Goal: Task Accomplishment & Management: Manage account settings

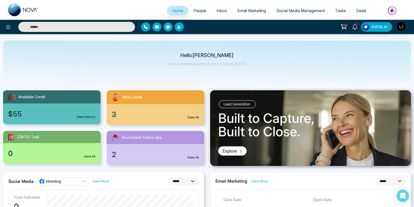
select select "*"
click at [200, 12] on span "People" at bounding box center [200, 10] width 13 height 5
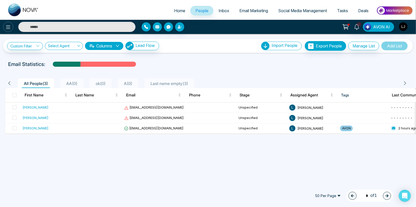
click at [7, 25] on icon at bounding box center [8, 27] width 6 height 6
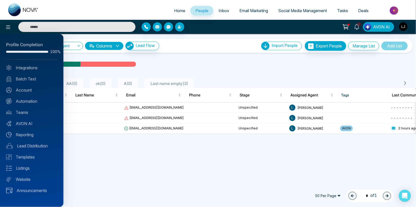
click at [117, 140] on div at bounding box center [208, 103] width 416 height 207
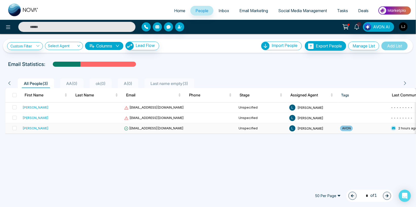
click at [141, 124] on td "[EMAIL_ADDRESS][DOMAIN_NAME]" at bounding box center [154, 128] width 64 height 10
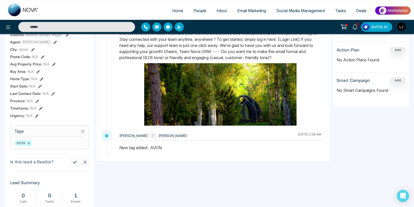
scroll to position [27, 0]
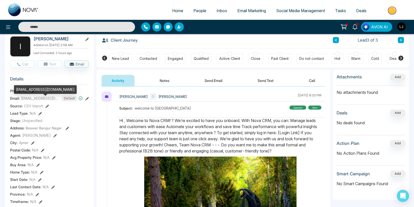
click at [35, 95] on div "[EMAIL_ADDRESS][DOMAIN_NAME]" at bounding box center [45, 91] width 63 height 12
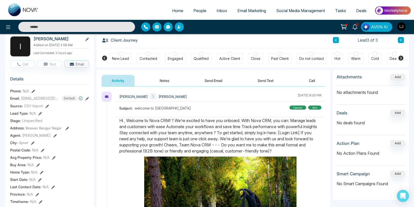
click at [33, 93] on icon at bounding box center [34, 92] width 4 height 4
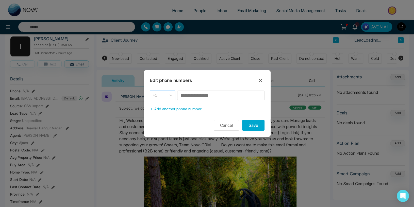
click at [172, 96] on span "+1" at bounding box center [162, 95] width 19 height 7
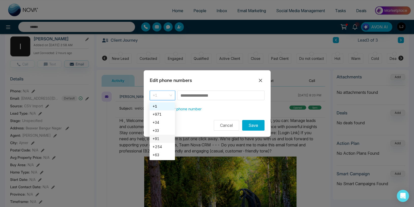
click at [158, 140] on div "+91" at bounding box center [162, 139] width 19 height 6
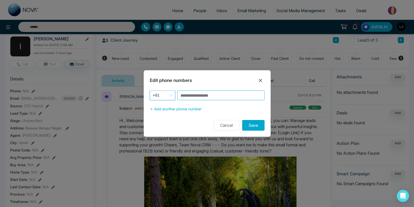
click at [191, 96] on input at bounding box center [220, 96] width 87 height 10
type input "**********"
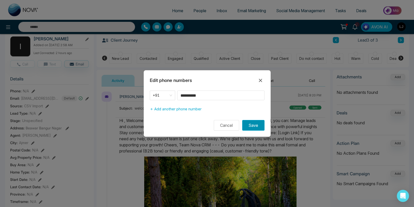
click at [257, 127] on button "Save" at bounding box center [253, 125] width 22 height 11
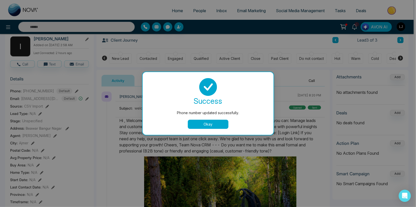
click at [204, 122] on button "Okay" at bounding box center [208, 124] width 41 height 9
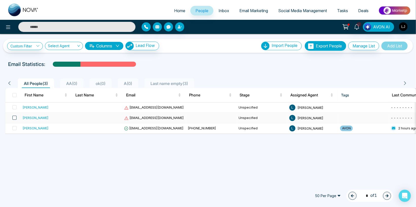
click at [13, 117] on span at bounding box center [14, 118] width 4 height 4
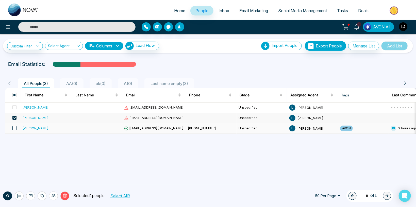
click at [14, 128] on span at bounding box center [14, 128] width 4 height 4
click at [40, 198] on icon at bounding box center [42, 196] width 4 height 4
click at [34, 175] on link "Add Tags" at bounding box center [29, 177] width 16 height 4
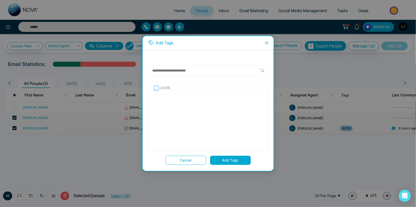
click at [169, 84] on div "AVON" at bounding box center [208, 88] width 118 height 12
click at [170, 87] on p "AVON" at bounding box center [166, 88] width 10 height 6
click at [238, 164] on button "Add Tags" at bounding box center [230, 160] width 41 height 9
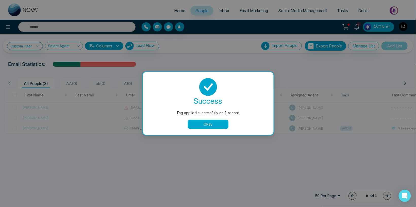
click at [214, 122] on button "Okay" at bounding box center [208, 124] width 41 height 9
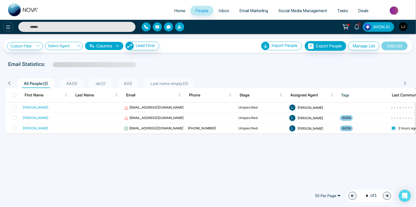
click at [7, 26] on icon at bounding box center [8, 27] width 6 height 6
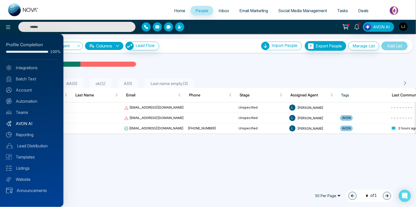
click at [23, 123] on link "AVON AI" at bounding box center [31, 124] width 51 height 6
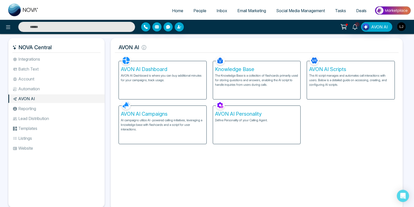
click at [170, 117] on div "AVON AI Campaigns AI campaigns utilize AI-powered calling initiatives, leveragi…" at bounding box center [163, 125] width 88 height 38
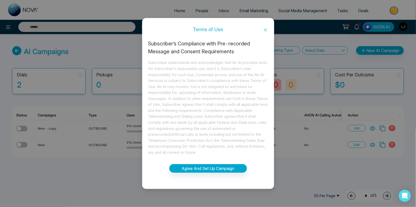
click at [265, 28] on icon "close" at bounding box center [266, 30] width 4 height 4
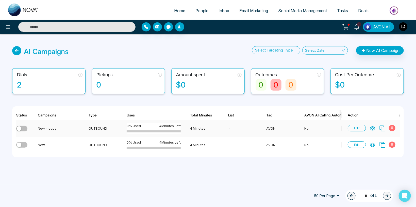
click at [393, 128] on icon at bounding box center [392, 128] width 3 height 3
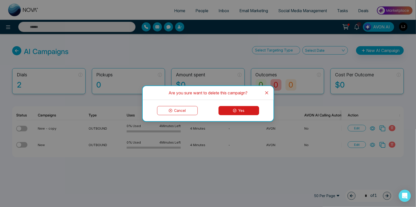
click at [250, 114] on button "Yes" at bounding box center [239, 110] width 41 height 9
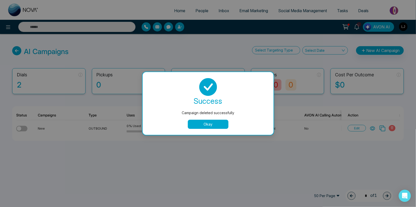
click at [214, 124] on button "Okay" at bounding box center [208, 124] width 41 height 9
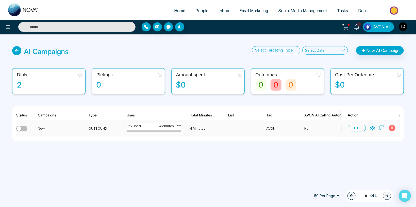
click at [394, 127] on icon at bounding box center [392, 128] width 3 height 3
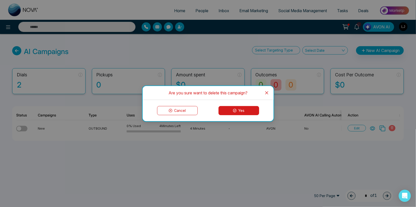
click at [245, 113] on button "Yes" at bounding box center [239, 110] width 41 height 9
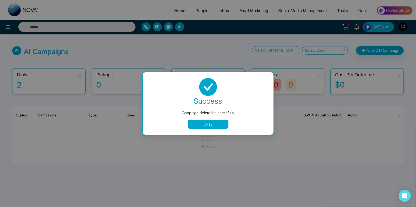
click at [217, 126] on button "Okay" at bounding box center [208, 124] width 41 height 9
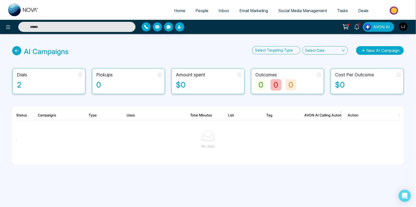
click at [368, 51] on button "New AI Campaign" at bounding box center [380, 50] width 48 height 9
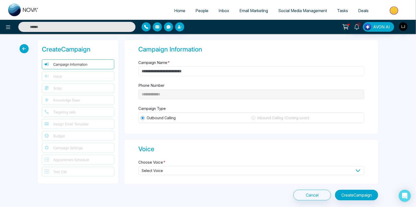
click at [159, 74] on input "Campaign Name *" at bounding box center [251, 72] width 226 height 10
type input "***"
click at [159, 171] on span "Select Voice" at bounding box center [251, 170] width 226 height 9
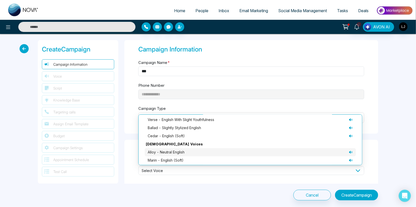
click at [166, 153] on span "alloy - neutral English" at bounding box center [166, 153] width 37 height 6
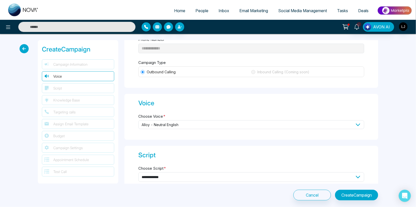
scroll to position [59, 0]
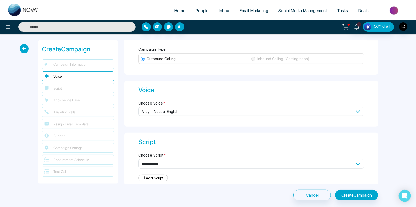
click at [163, 112] on span "alloy - neutral English" at bounding box center [251, 111] width 226 height 9
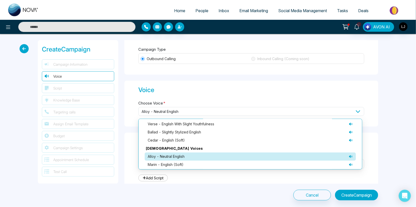
scroll to position [25, 0]
click at [138, 128] on div "[DEMOGRAPHIC_DATA] Voices echo - neutral English ash - neutral English verse - …" at bounding box center [250, 143] width 224 height 53
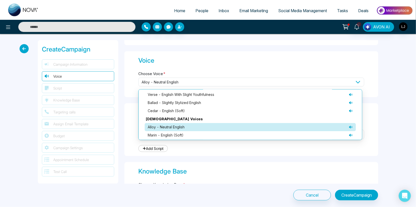
click at [134, 149] on div "**********" at bounding box center [251, 129] width 254 height 53
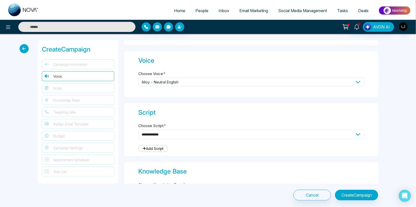
select select "***"
click option "**********" at bounding box center [0, 0] width 0 height 0
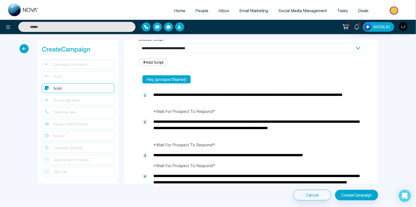
type textarea "**********"
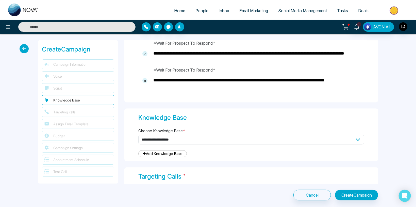
scroll to position [444, 0]
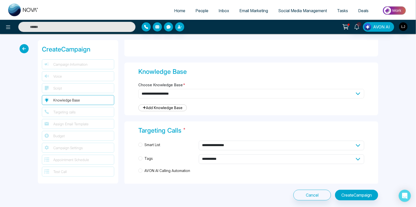
click at [138, 89] on select "**********" at bounding box center [251, 94] width 226 height 10
select select "***"
click option "**********" at bounding box center [0, 0] width 0 height 0
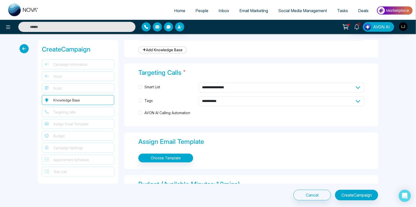
scroll to position [504, 0]
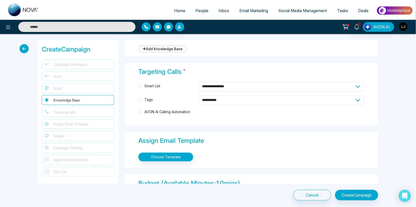
click at [153, 99] on span "Tags" at bounding box center [149, 100] width 12 height 6
click at [199, 96] on select "**********" at bounding box center [282, 101] width 166 height 10
select select "*****"
click option "****" at bounding box center [0, 0] width 0 height 0
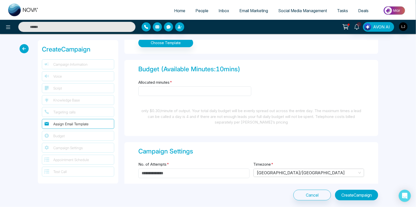
scroll to position [622, 0]
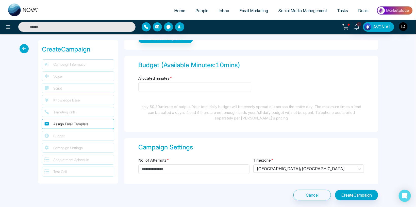
click at [154, 82] on input "Allocated minutes *" at bounding box center [194, 87] width 113 height 10
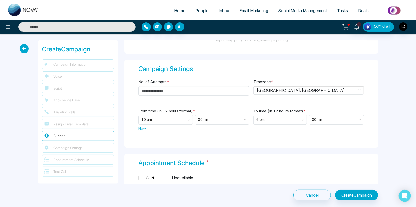
scroll to position [711, 0]
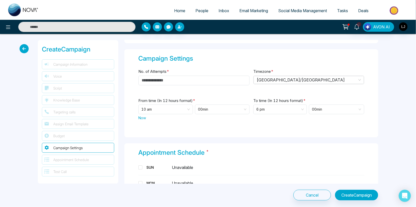
type input "*"
click at [158, 82] on input "No. of Attempts *" at bounding box center [193, 81] width 111 height 10
click at [272, 80] on span "[GEOGRAPHIC_DATA]/[GEOGRAPHIC_DATA]" at bounding box center [309, 80] width 105 height 8
type input "*"
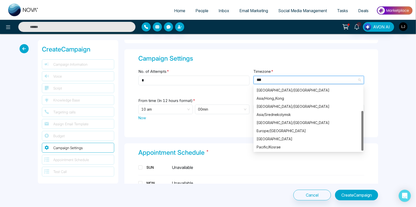
scroll to position [0, 0]
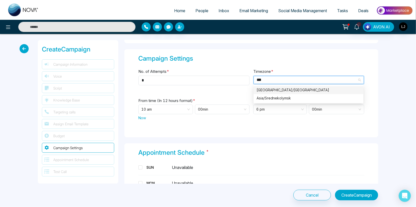
type input "****"
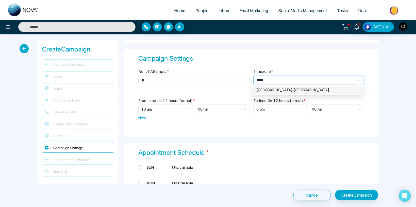
click at [269, 89] on div "[GEOGRAPHIC_DATA]/[GEOGRAPHIC_DATA]" at bounding box center [309, 90] width 104 height 6
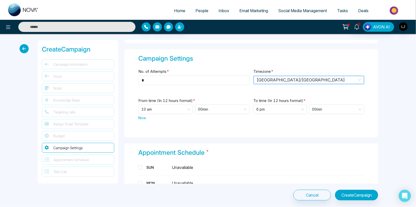
click at [144, 116] on span "Now" at bounding box center [142, 117] width 8 height 5
click at [264, 107] on span "6 pm" at bounding box center [281, 109] width 48 height 9
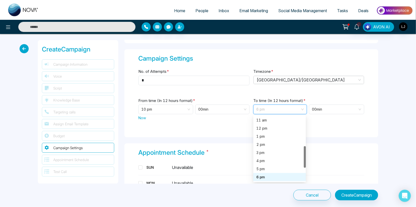
scroll to position [89, 0]
click at [262, 116] on div "11 am" at bounding box center [280, 120] width 53 height 8
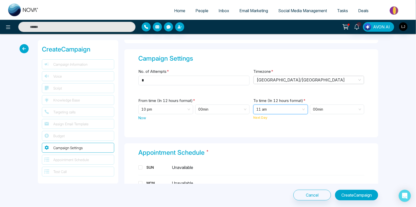
click at [267, 107] on span "11 am" at bounding box center [281, 109] width 49 height 9
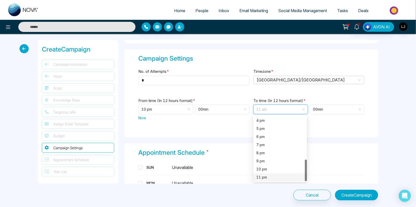
click at [266, 178] on div "11 pm" at bounding box center [281, 178] width 48 height 6
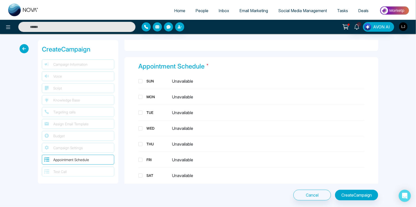
scroll to position [800, 0]
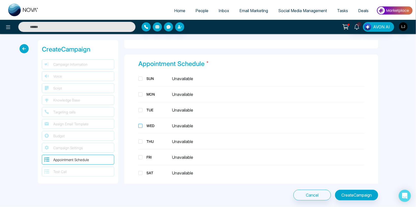
click at [150, 127] on div "WED" at bounding box center [157, 125] width 25 height 5
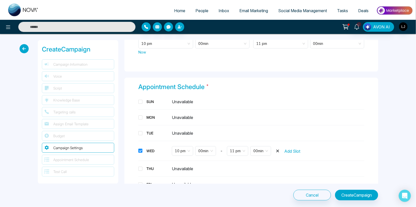
scroll to position [717, 0]
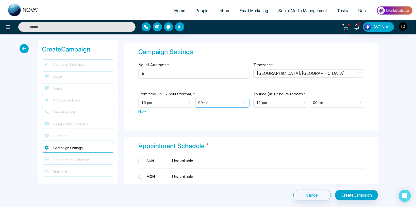
click at [203, 101] on span "00 min" at bounding box center [222, 102] width 48 height 9
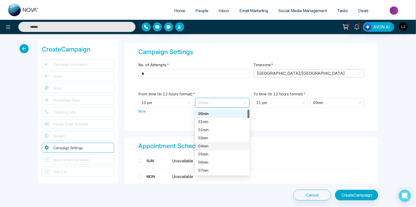
click at [207, 144] on div "04 min" at bounding box center [222, 147] width 48 height 6
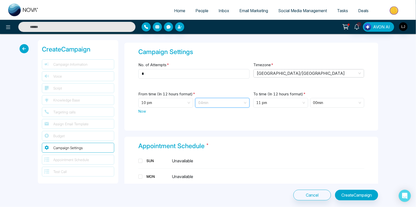
click at [205, 102] on span "04 min" at bounding box center [222, 102] width 48 height 9
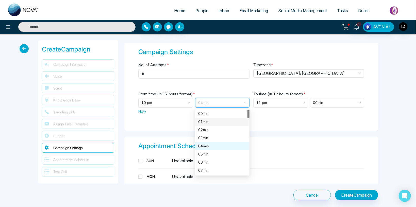
click at [204, 121] on div "01 min" at bounding box center [222, 122] width 48 height 6
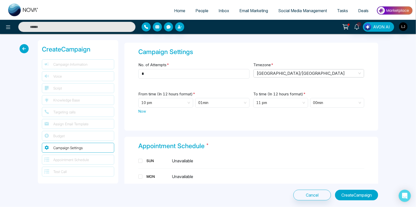
click at [349, 193] on button "Create Campaign" at bounding box center [356, 195] width 43 height 11
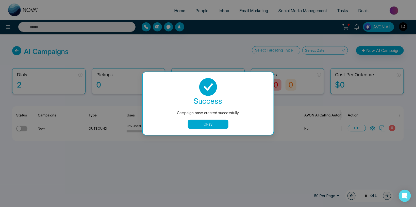
click at [199, 124] on button "Okay" at bounding box center [208, 124] width 41 height 9
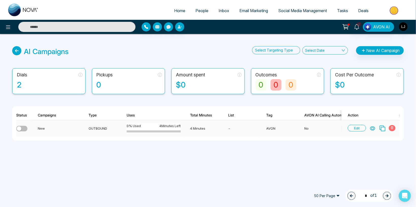
click at [25, 127] on button "button" at bounding box center [21, 129] width 11 height 6
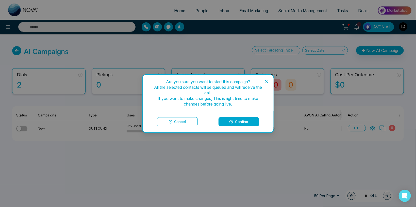
click at [233, 118] on button "Confirm" at bounding box center [239, 121] width 41 height 9
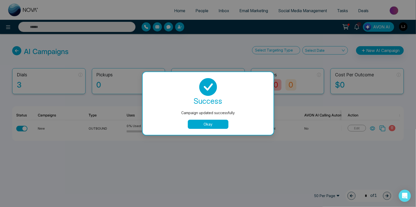
click at [207, 126] on button "Okay" at bounding box center [208, 124] width 41 height 9
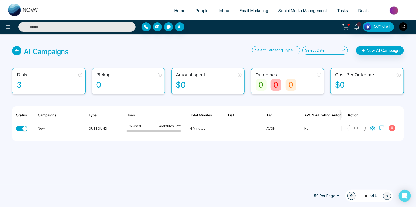
click at [196, 11] on span "People" at bounding box center [202, 10] width 13 height 5
click at [372, 128] on icon at bounding box center [372, 128] width 5 height 5
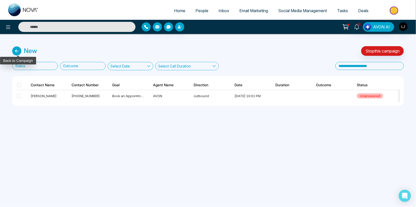
click at [15, 52] on icon at bounding box center [16, 50] width 9 height 9
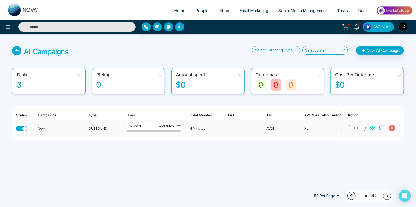
click at [25, 129] on div "button" at bounding box center [24, 129] width 5 height 5
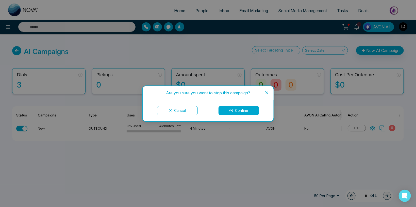
click at [235, 112] on button "Confirm" at bounding box center [239, 110] width 41 height 9
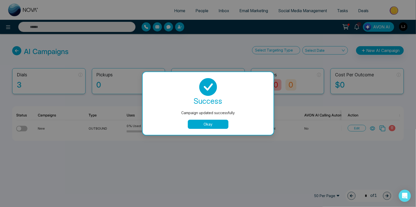
click at [201, 129] on button "Okay" at bounding box center [208, 124] width 41 height 9
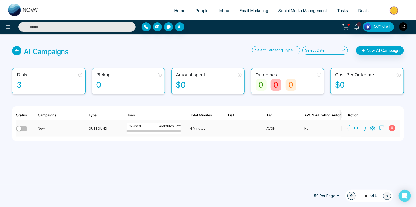
click at [22, 129] on button "button" at bounding box center [21, 129] width 11 height 6
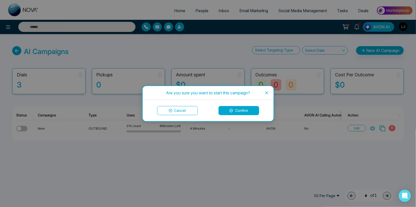
click at [242, 109] on button "Confirm" at bounding box center [239, 110] width 41 height 9
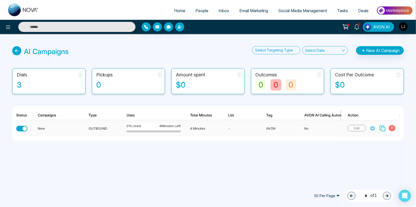
click at [25, 128] on div "button" at bounding box center [24, 129] width 5 height 5
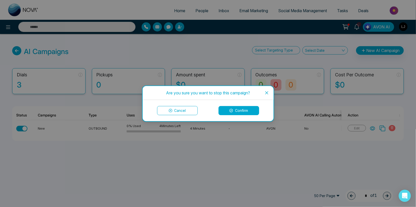
click at [239, 108] on button "Confirm" at bounding box center [239, 110] width 41 height 9
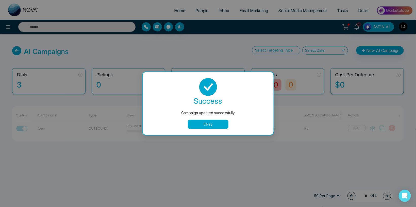
click at [209, 128] on button "Okay" at bounding box center [208, 124] width 41 height 9
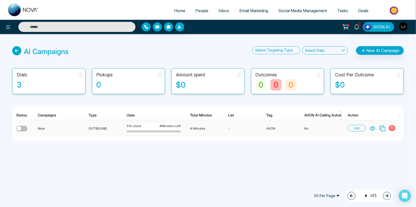
click at [395, 130] on span at bounding box center [392, 128] width 7 height 6
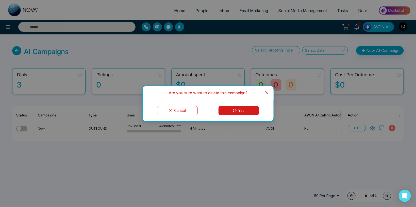
click at [245, 109] on button "Yes" at bounding box center [239, 110] width 41 height 9
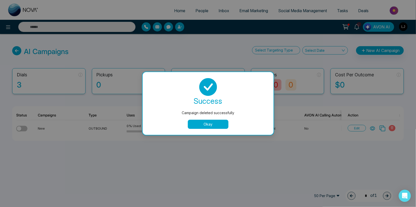
click at [210, 122] on button "Okay" at bounding box center [208, 124] width 41 height 9
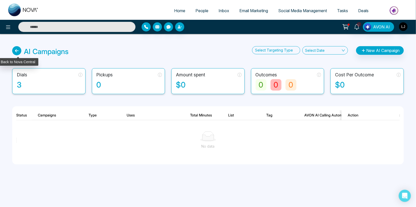
click at [16, 51] on icon at bounding box center [16, 50] width 9 height 9
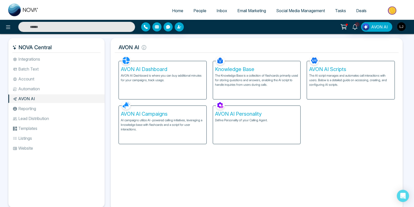
click at [197, 11] on span "People" at bounding box center [200, 10] width 13 height 5
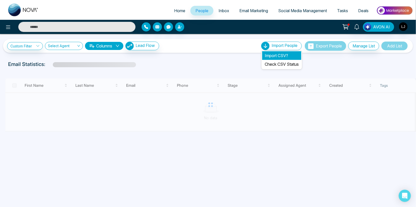
click at [274, 55] on li "Import CSV?" at bounding box center [281, 55] width 39 height 9
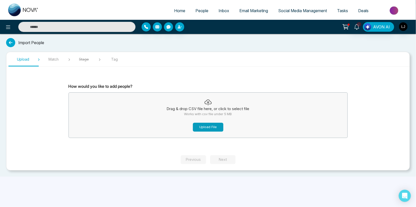
click at [205, 126] on button "Upload File" at bounding box center [208, 127] width 30 height 9
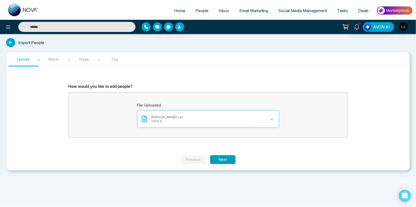
click at [227, 163] on button "Next" at bounding box center [222, 159] width 25 height 9
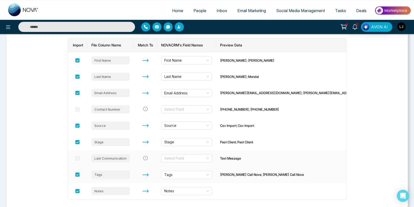
scroll to position [81, 0]
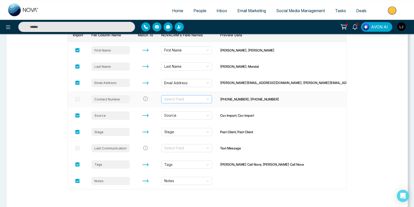
click at [182, 98] on input "search" at bounding box center [184, 100] width 41 height 8
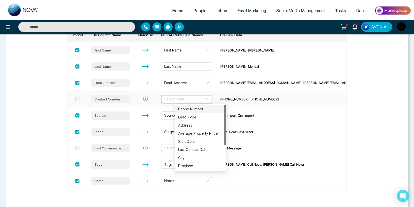
click at [187, 107] on div "Phone Number" at bounding box center [200, 109] width 45 height 6
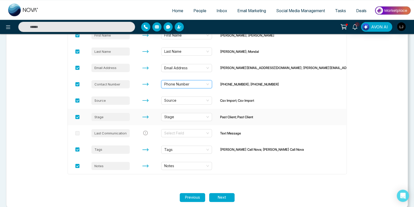
scroll to position [103, 0]
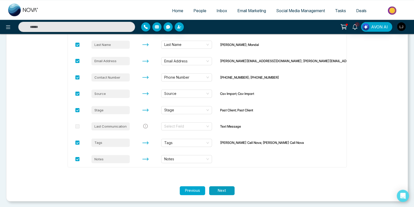
click at [226, 195] on button "Next" at bounding box center [221, 190] width 25 height 9
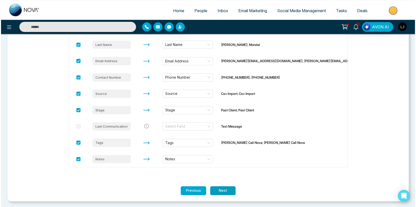
scroll to position [0, 0]
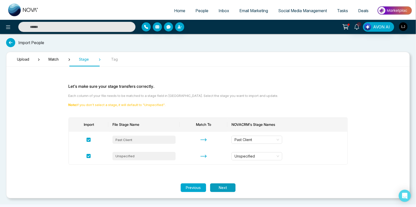
click at [222, 188] on button "Next" at bounding box center [222, 188] width 25 height 9
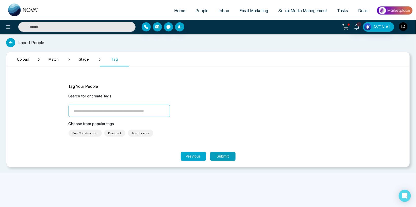
click at [220, 156] on button "Submit" at bounding box center [222, 156] width 25 height 9
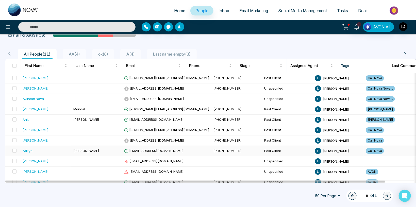
scroll to position [36, 0]
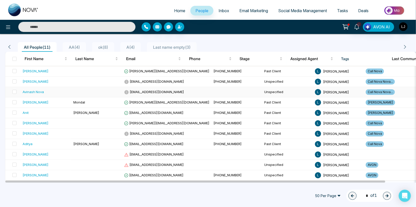
click at [137, 92] on span "[EMAIL_ADDRESS][DOMAIN_NAME]" at bounding box center [154, 92] width 60 height 4
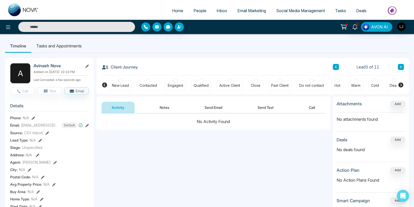
click at [35, 120] on icon at bounding box center [34, 119] width 4 height 4
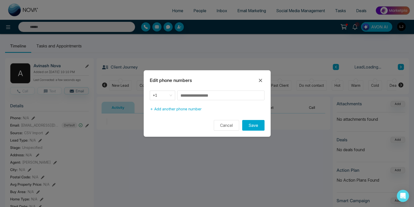
click at [148, 96] on div "+1 Add another phone number" at bounding box center [207, 102] width 127 height 23
click at [161, 96] on span "+1" at bounding box center [162, 95] width 19 height 7
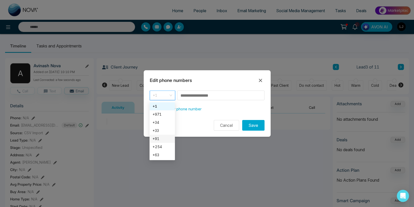
click at [158, 138] on div "+91" at bounding box center [162, 139] width 19 height 6
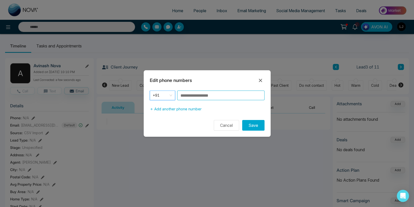
click at [190, 99] on input at bounding box center [220, 96] width 87 height 10
type input "**********"
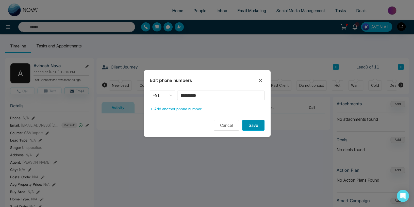
click at [246, 126] on button "Save" at bounding box center [253, 125] width 22 height 11
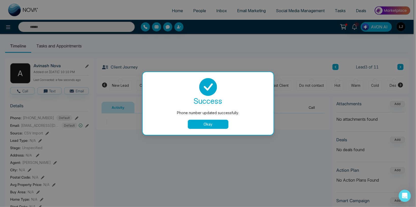
click at [196, 129] on button "Okay" at bounding box center [208, 124] width 41 height 9
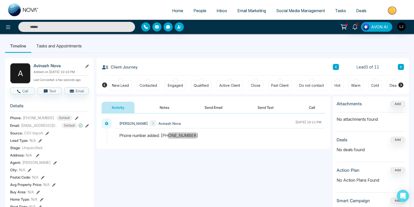
drag, startPoint x: 170, startPoint y: 137, endPoint x: 214, endPoint y: 137, distance: 44.2
click at [214, 137] on div "Phone number added: [PHONE_NUMBER]" at bounding box center [220, 136] width 202 height 6
click at [177, 141] on div at bounding box center [221, 138] width 210 height 11
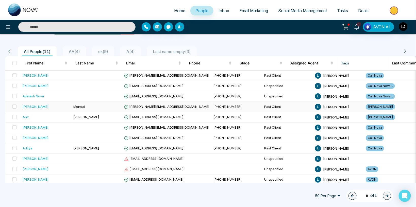
scroll to position [36, 0]
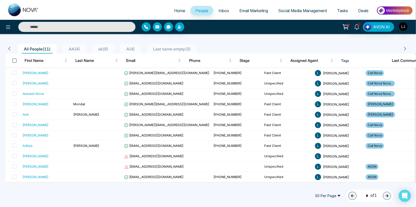
click at [13, 59] on span at bounding box center [14, 61] width 4 height 4
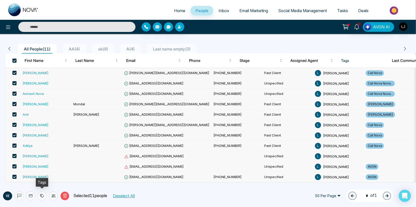
click at [43, 196] on icon at bounding box center [42, 196] width 4 height 4
click at [55, 9] on ul "Home People Inbox Email Marketing Social Media Management Tasks Deals" at bounding box center [229, 11] width 370 height 14
click at [5, 30] on button at bounding box center [8, 27] width 10 height 10
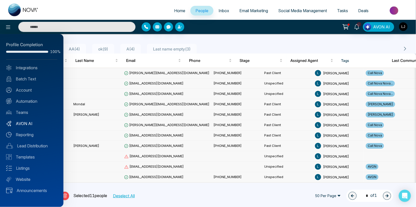
click at [26, 124] on link "AVON AI" at bounding box center [31, 124] width 51 height 6
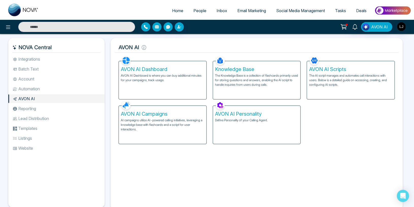
click at [142, 76] on p "AVON AI Dashboard is where you can buy additional minutes for your campaigns, t…" at bounding box center [163, 77] width 84 height 9
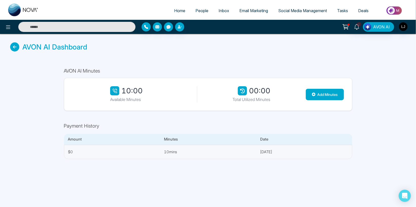
click at [127, 89] on div "10:00" at bounding box center [126, 90] width 33 height 9
click at [320, 97] on button "Add Minutes" at bounding box center [325, 94] width 38 height 11
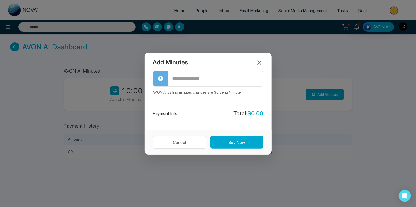
click at [187, 83] on input "text" at bounding box center [215, 79] width 95 height 14
drag, startPoint x: 180, startPoint y: 79, endPoint x: 147, endPoint y: 78, distance: 33.5
click at [168, 78] on input "**" at bounding box center [215, 79] width 95 height 14
drag, startPoint x: 183, startPoint y: 80, endPoint x: 168, endPoint y: 79, distance: 15.0
click at [168, 79] on input "**" at bounding box center [215, 79] width 95 height 14
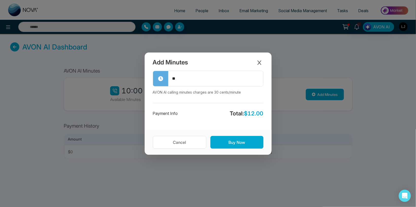
click at [176, 103] on div "** AVON AI calling minutes charges are 30 cents/minute Payment Info Total: $ 12…" at bounding box center [208, 100] width 127 height 59
drag, startPoint x: 184, startPoint y: 80, endPoint x: 164, endPoint y: 80, distance: 19.8
click at [168, 80] on input "**" at bounding box center [215, 79] width 95 height 14
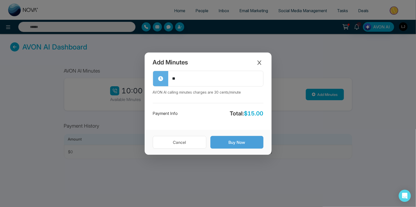
type input "**"
click at [228, 136] on button "Buy Now" at bounding box center [237, 142] width 53 height 13
click at [231, 142] on button "Buy Now" at bounding box center [237, 142] width 53 height 13
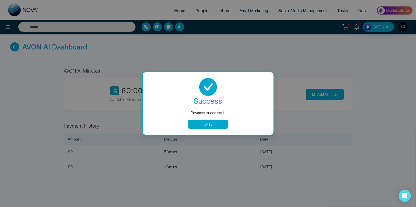
click at [198, 124] on button "Okay" at bounding box center [208, 124] width 41 height 9
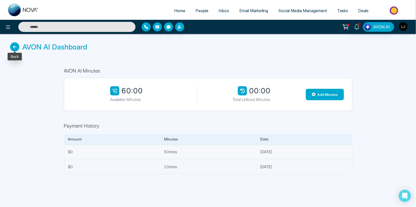
click at [13, 44] on icon at bounding box center [14, 46] width 9 height 9
click at [14, 47] on icon at bounding box center [14, 46] width 9 height 9
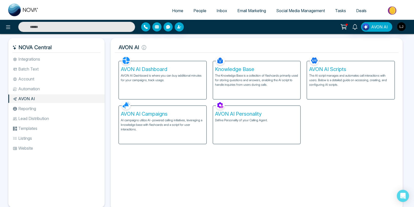
click at [177, 126] on p "AI campaigns utilize AI-powered calling initiatives, leveraging a knowledge bas…" at bounding box center [163, 125] width 84 height 14
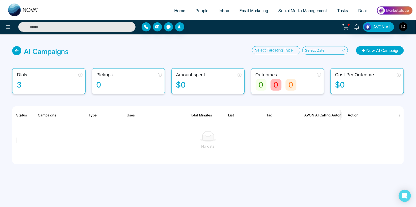
click at [374, 52] on button "New AI Campaign" at bounding box center [380, 50] width 48 height 9
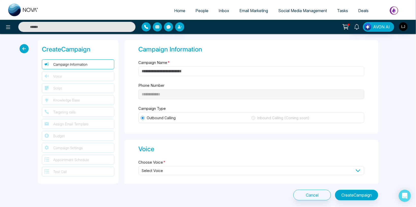
click at [154, 73] on input "Campaign Name *" at bounding box center [251, 72] width 226 height 10
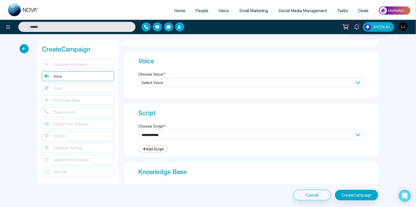
scroll to position [89, 0]
type input "***"
click at [152, 85] on span "Select Voice" at bounding box center [251, 82] width 226 height 9
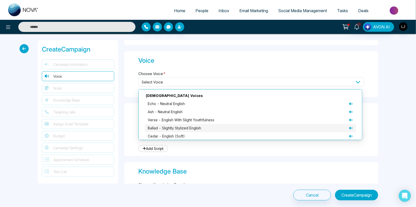
scroll to position [25, 0]
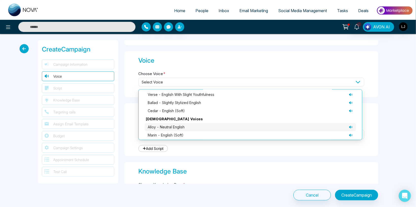
click at [161, 130] on li "alloy - neutral English" at bounding box center [250, 127] width 211 height 8
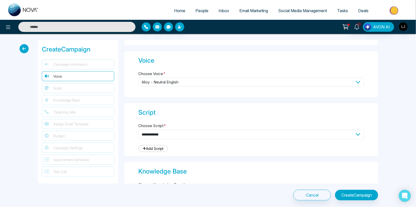
click at [138, 130] on select "**********" at bounding box center [251, 135] width 226 height 10
select select "***"
click option "**********" at bounding box center [0, 0] width 0 height 0
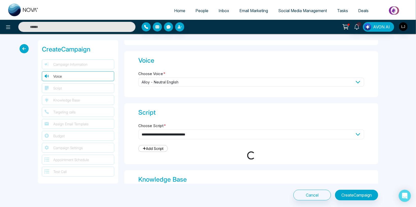
type textarea "**********"
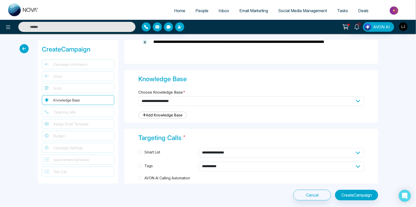
scroll to position [444, 0]
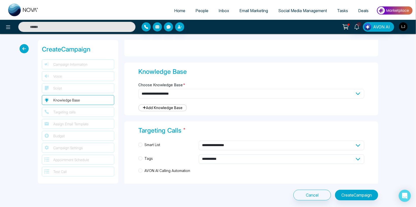
click at [138, 89] on select "**********" at bounding box center [251, 94] width 226 height 10
select select "***"
click option "**********" at bounding box center [0, 0] width 0 height 0
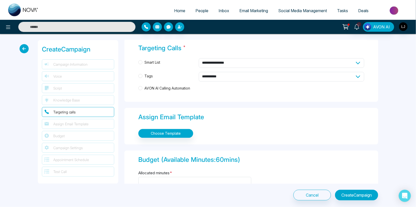
scroll to position [533, 0]
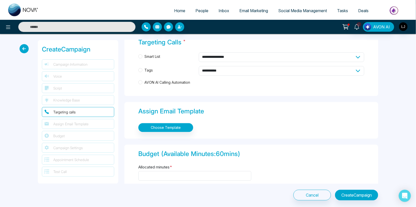
click at [145, 71] on span "Tags" at bounding box center [149, 71] width 12 height 6
click at [199, 66] on select "**********" at bounding box center [282, 71] width 166 height 10
select select "*****"
click option "****" at bounding box center [0, 0] width 0 height 0
click at [159, 83] on span "AVON AI Calling Automation" at bounding box center [168, 83] width 50 height 6
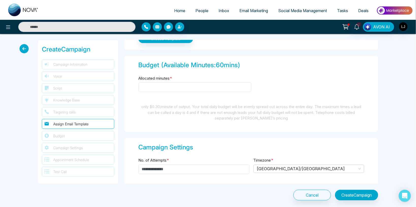
scroll to position [592, 0]
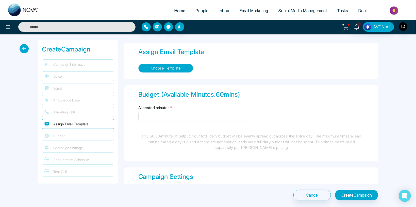
click at [161, 66] on button "Choose Template" at bounding box center [165, 68] width 55 height 9
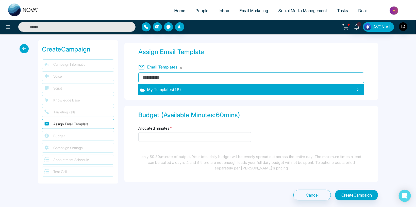
click at [160, 89] on span "My Templates ( 18 )" at bounding box center [160, 90] width 41 height 6
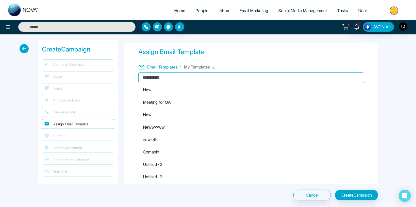
click at [126, 78] on div "Assign Email Template Email Templates My Templates New Meeting for QA New Newww…" at bounding box center [251, 116] width 254 height 147
click at [215, 67] on button "button" at bounding box center [213, 67] width 3 height 3
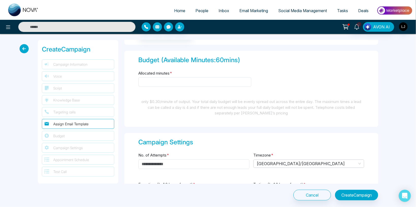
scroll to position [622, 0]
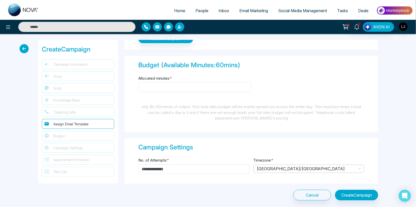
click at [144, 83] on input "Allocated minutes *" at bounding box center [194, 87] width 113 height 10
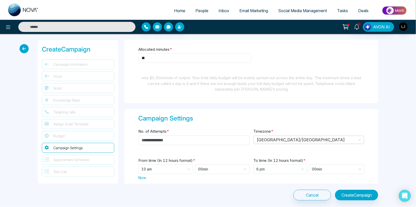
scroll to position [681, 0]
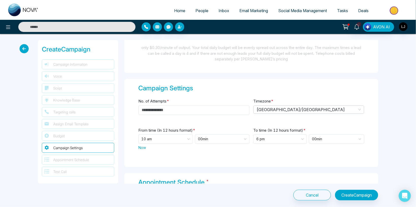
type input "**"
click at [153, 110] on input "No. of Attempts *" at bounding box center [193, 110] width 111 height 10
click at [268, 107] on span "[GEOGRAPHIC_DATA]/[GEOGRAPHIC_DATA]" at bounding box center [309, 110] width 105 height 8
type input "*"
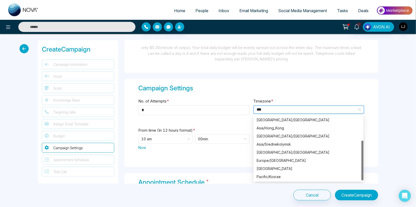
scroll to position [0, 0]
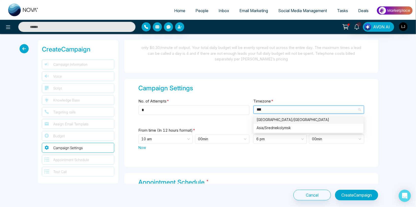
type input "****"
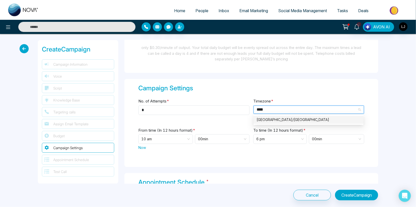
click at [274, 117] on div "[GEOGRAPHIC_DATA]/[GEOGRAPHIC_DATA]" at bounding box center [309, 120] width 104 height 6
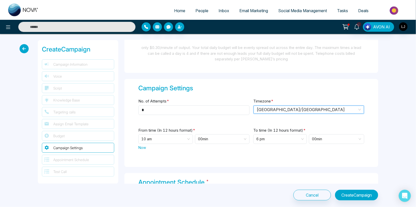
click at [143, 147] on span "Now" at bounding box center [142, 147] width 8 height 5
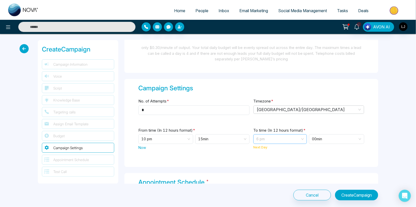
click at [270, 137] on span "6 pm" at bounding box center [281, 139] width 48 height 9
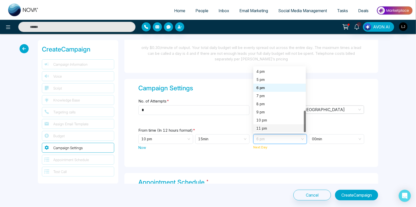
click at [264, 127] on div "11 pm" at bounding box center [280, 129] width 46 height 6
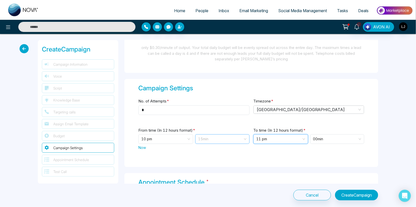
click at [206, 138] on span "15 min" at bounding box center [222, 139] width 48 height 9
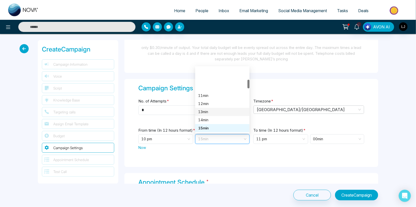
scroll to position [94, 0]
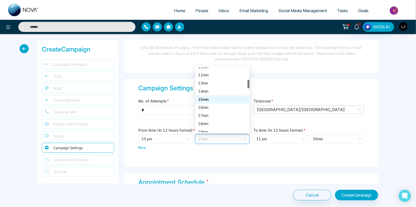
click at [206, 101] on div "15 min" at bounding box center [222, 100] width 54 height 8
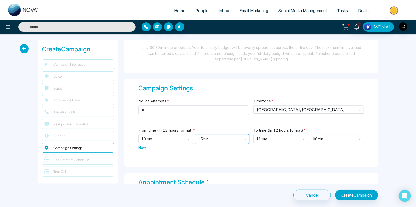
click at [206, 137] on span "15 min" at bounding box center [222, 139] width 48 height 9
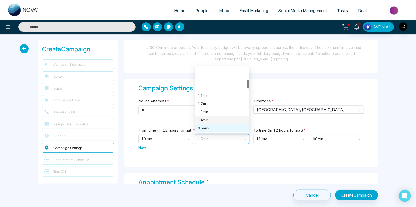
scroll to position [123, 0]
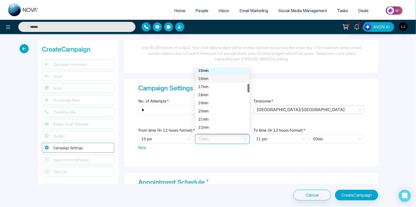
click at [205, 75] on div "16 min" at bounding box center [222, 79] width 54 height 8
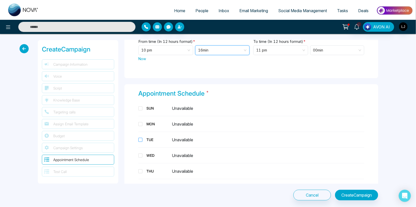
scroll to position [800, 0]
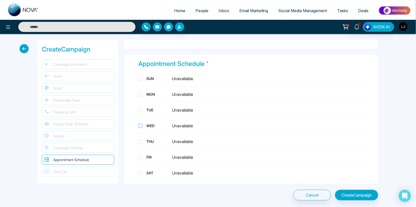
click at [146, 125] on div "WED" at bounding box center [157, 125] width 25 height 5
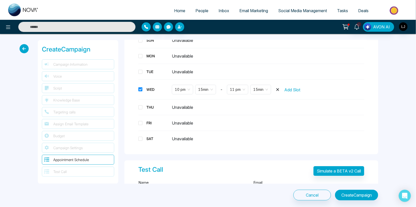
scroll to position [889, 0]
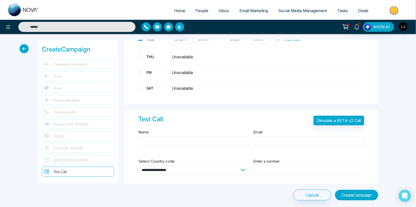
click at [351, 194] on button "Create Campaign" at bounding box center [356, 195] width 43 height 11
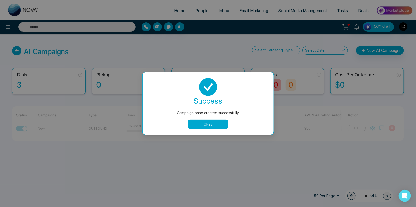
click at [203, 125] on button "Okay" at bounding box center [208, 124] width 41 height 9
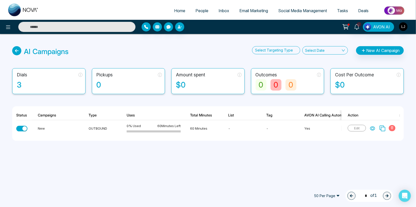
click at [201, 9] on span "People" at bounding box center [202, 10] width 13 height 5
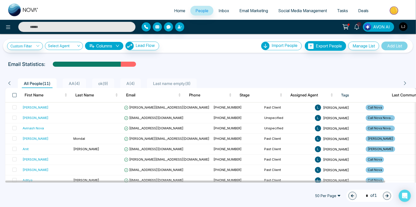
click at [14, 96] on span at bounding box center [14, 95] width 4 height 4
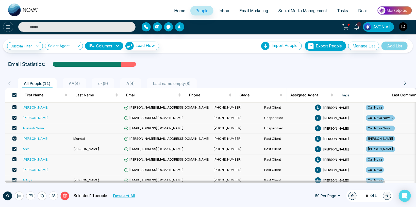
click at [5, 29] on button at bounding box center [8, 27] width 10 height 10
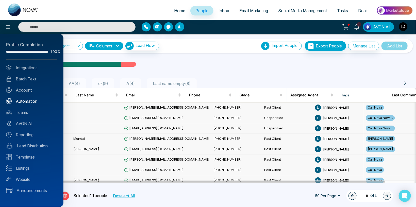
click at [28, 103] on link "Automation" at bounding box center [31, 101] width 51 height 6
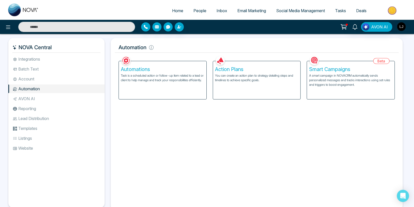
click at [249, 75] on p "You can create an action plan to strategy detailing steps and timelines to achi…" at bounding box center [257, 77] width 84 height 9
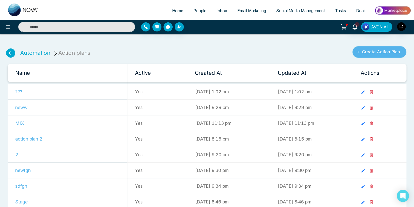
click at [374, 52] on button "Create Action Plan" at bounding box center [380, 52] width 54 height 12
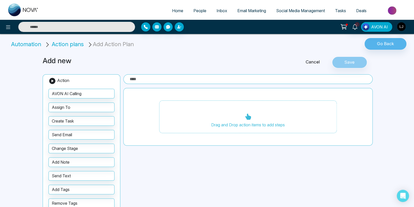
click at [143, 80] on input "text" at bounding box center [247, 79] width 249 height 10
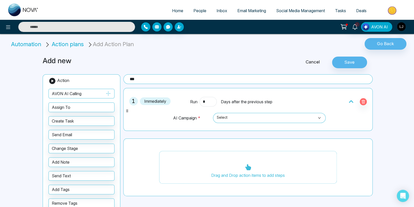
click at [242, 116] on span "Select" at bounding box center [270, 118] width 106 height 9
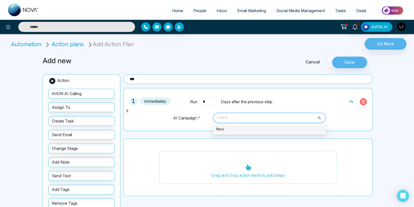
click at [228, 127] on div "New" at bounding box center [269, 130] width 107 height 6
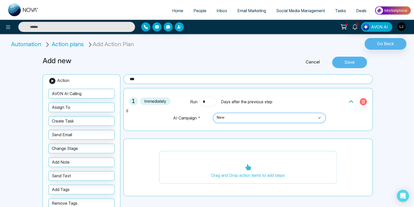
click at [346, 60] on button "Save" at bounding box center [349, 63] width 35 height 12
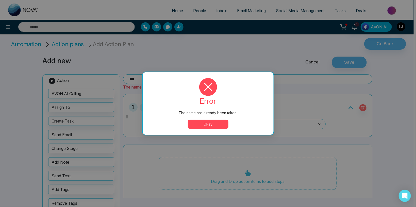
click at [203, 126] on button "Okay" at bounding box center [208, 124] width 41 height 9
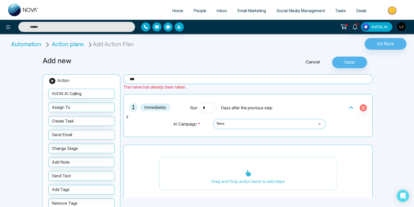
click at [148, 80] on input "***" at bounding box center [247, 79] width 249 height 10
type input "**********"
click at [357, 61] on button "Save" at bounding box center [349, 63] width 35 height 12
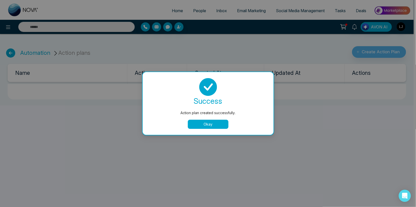
click at [217, 124] on button "Okay" at bounding box center [208, 124] width 41 height 9
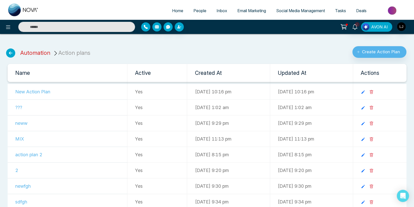
click at [43, 52] on link "Automation" at bounding box center [35, 53] width 30 height 7
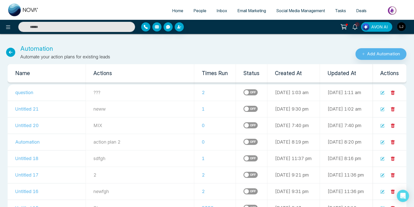
click at [244, 94] on label at bounding box center [251, 92] width 14 height 6
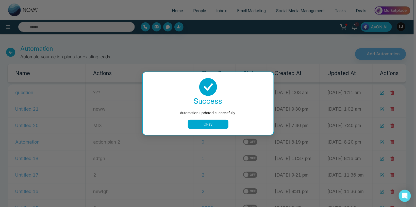
click at [215, 125] on button "Okay" at bounding box center [208, 124] width 41 height 9
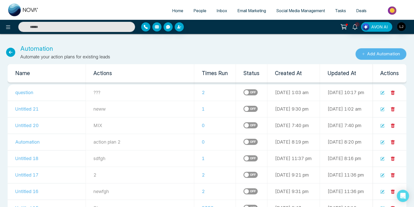
click at [372, 54] on button "Add Automation" at bounding box center [381, 54] width 51 height 12
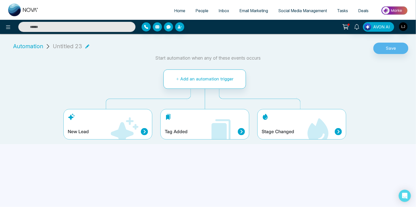
click at [207, 130] on icon at bounding box center [221, 132] width 30 height 30
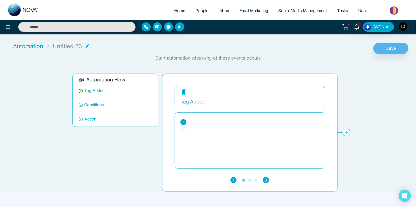
click at [265, 180] on icon "button" at bounding box center [266, 180] width 6 height 6
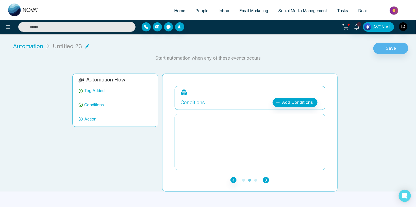
click at [265, 180] on icon "button" at bounding box center [266, 180] width 6 height 6
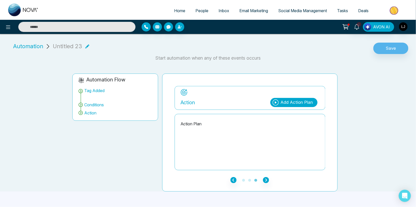
click at [295, 99] on div "Add Action Plan" at bounding box center [294, 102] width 47 height 9
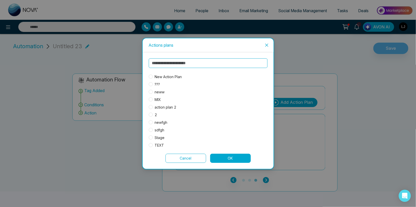
click at [159, 73] on div "New Action Plan ??? neww MIX action plan 2 2 newfgh sdfgh Stage TEXT Action Pla…" at bounding box center [208, 102] width 119 height 89
click at [160, 76] on span "New Action Plan" at bounding box center [168, 77] width 31 height 6
click at [232, 161] on button "OK" at bounding box center [230, 158] width 41 height 9
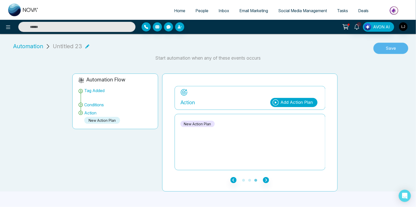
click at [387, 47] on button "Save" at bounding box center [391, 49] width 35 height 12
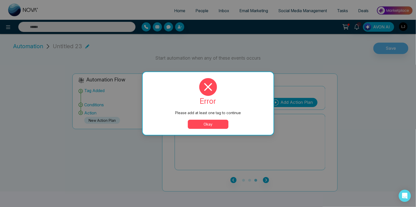
click at [213, 119] on div "error Please add at least one tag to continue Okay" at bounding box center [208, 103] width 119 height 51
click at [212, 124] on button "Okay" at bounding box center [208, 124] width 41 height 9
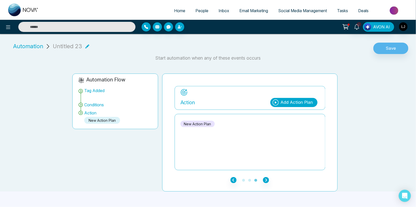
click at [86, 48] on icon at bounding box center [87, 46] width 4 height 4
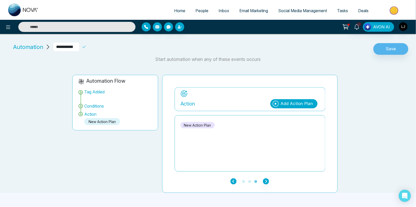
click at [232, 183] on icon "button" at bounding box center [234, 182] width 6 height 6
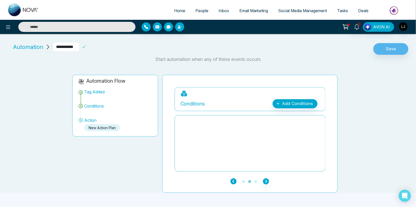
click at [233, 182] on icon "button" at bounding box center [234, 182] width 6 height 6
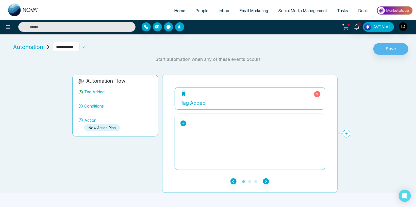
click at [184, 122] on icon at bounding box center [184, 124] width 4 height 4
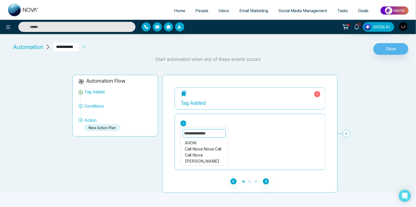
click at [194, 142] on div "AVON" at bounding box center [204, 143] width 39 height 6
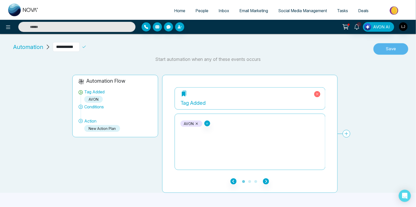
click at [385, 46] on button "Save" at bounding box center [391, 49] width 35 height 12
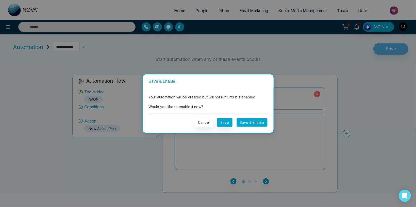
click at [250, 123] on button "Save & Enable" at bounding box center [252, 122] width 31 height 9
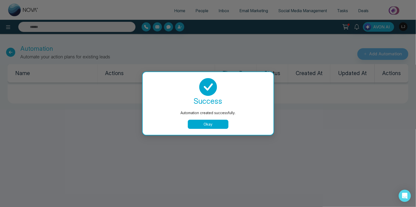
click at [206, 120] on button "Okay" at bounding box center [208, 124] width 41 height 9
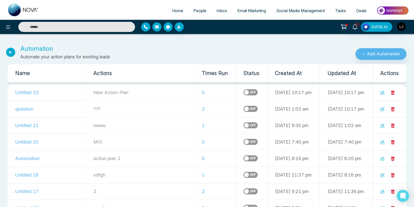
click at [196, 11] on span "People" at bounding box center [200, 10] width 13 height 5
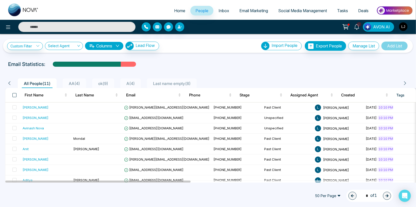
click at [14, 94] on span at bounding box center [14, 95] width 4 height 4
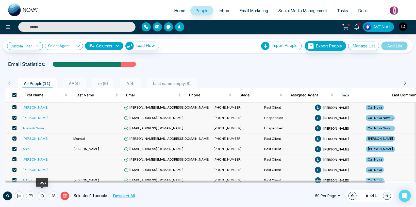
click at [41, 196] on icon at bounding box center [42, 196] width 4 height 4
click at [31, 178] on link "Add Tags" at bounding box center [29, 177] width 16 height 4
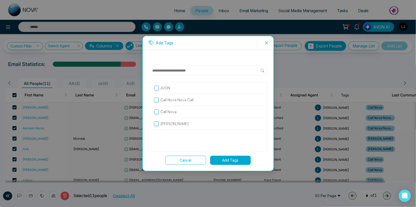
click at [167, 89] on p "AVON" at bounding box center [166, 88] width 10 height 6
click at [230, 163] on button "Add Tags" at bounding box center [230, 160] width 41 height 9
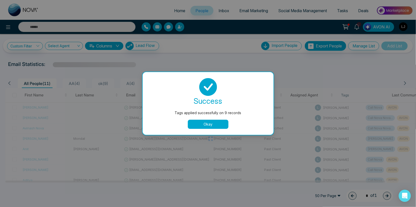
click at [213, 126] on button "Okay" at bounding box center [208, 124] width 41 height 9
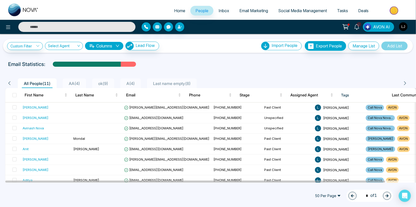
click at [403, 23] on img "button" at bounding box center [403, 26] width 9 height 9
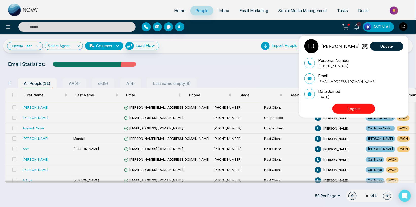
click at [186, 59] on div "[PERSON_NAME] Update Personal Number [PHONE_NUMBER] Email [EMAIL_ADDRESS][DOMAI…" at bounding box center [208, 103] width 416 height 207
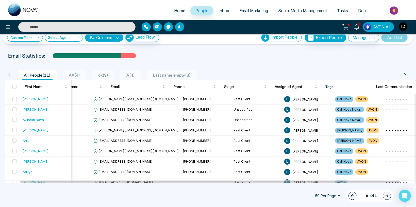
scroll to position [0, 16]
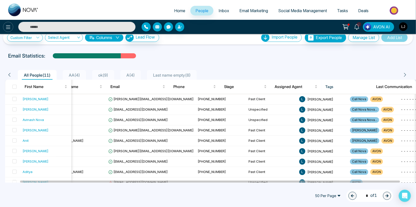
click at [5, 24] on button at bounding box center [8, 27] width 10 height 10
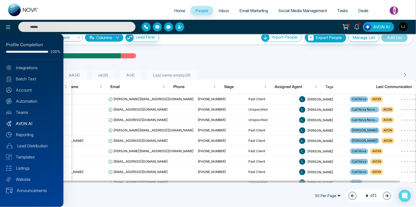
click at [25, 122] on link "AVON AI" at bounding box center [31, 124] width 51 height 6
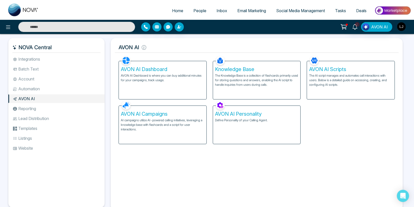
click at [178, 129] on p "AI campaigns utilize AI-powered calling initiatives, leveraging a knowledge bas…" at bounding box center [163, 125] width 84 height 14
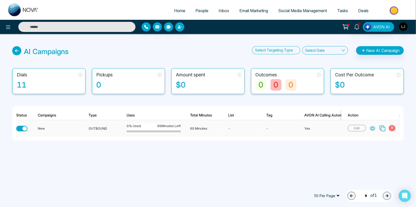
click at [373, 130] on icon at bounding box center [373, 129] width 5 height 4
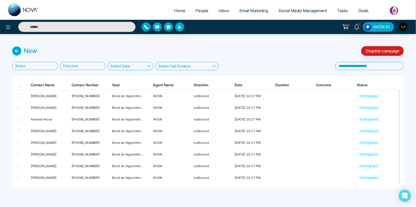
click at [201, 10] on span "People" at bounding box center [202, 10] width 13 height 5
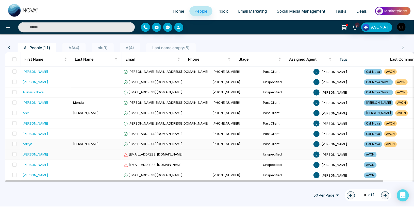
scroll to position [36, 0]
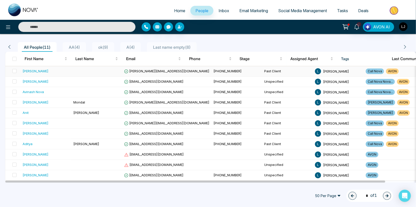
click at [28, 71] on div "[PERSON_NAME]" at bounding box center [36, 71] width 26 height 5
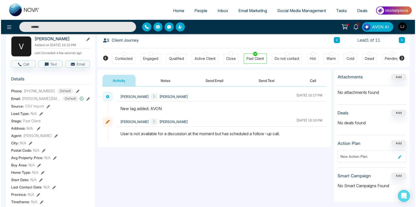
scroll to position [0, 26]
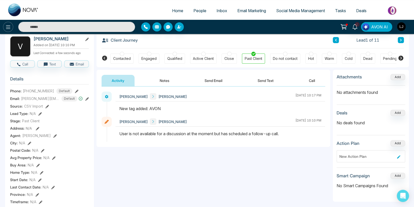
click at [5, 26] on button at bounding box center [8, 27] width 10 height 10
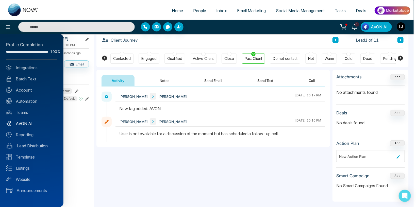
click at [25, 123] on link "AVON AI" at bounding box center [31, 124] width 51 height 6
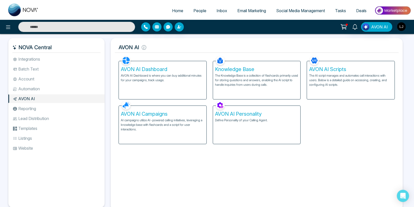
click at [172, 124] on p "AI campaigns utilize AI-powered calling initiatives, leveraging a knowledge bas…" at bounding box center [163, 125] width 84 height 14
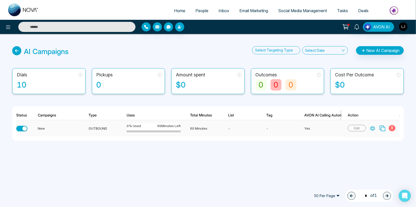
click at [373, 128] on icon at bounding box center [372, 128] width 5 height 5
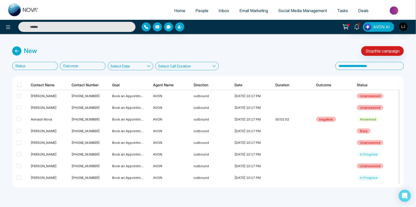
click at [202, 9] on span "People" at bounding box center [202, 10] width 13 height 5
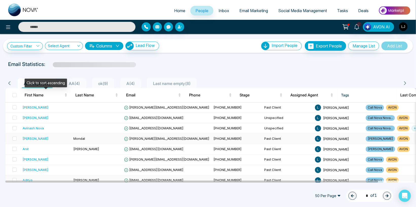
scroll to position [36, 0]
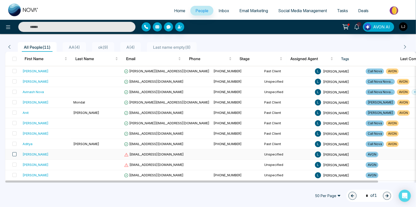
click at [13, 153] on span at bounding box center [14, 154] width 4 height 4
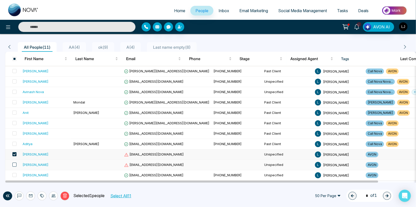
click at [14, 163] on span at bounding box center [14, 165] width 4 height 4
click at [15, 173] on label at bounding box center [12, 176] width 7 height 6
click at [43, 196] on icon at bounding box center [42, 196] width 4 height 4
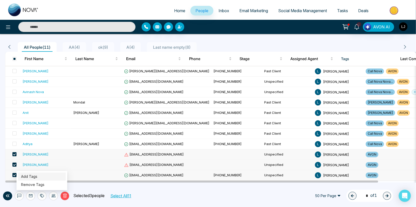
click at [32, 177] on link "Add Tags" at bounding box center [29, 177] width 16 height 4
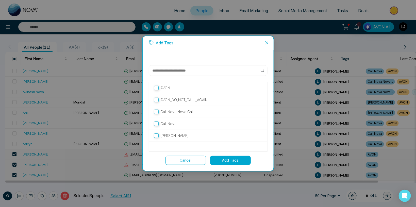
click at [163, 88] on p "AVON" at bounding box center [166, 88] width 10 height 6
click at [194, 159] on button "Cancel" at bounding box center [186, 160] width 41 height 9
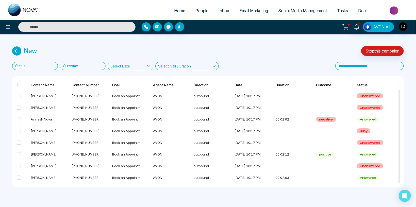
click at [196, 10] on span "People" at bounding box center [202, 10] width 13 height 5
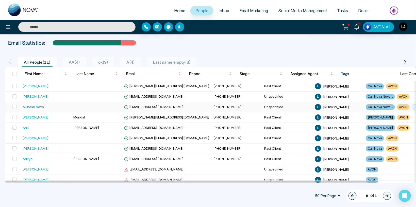
scroll to position [36, 0]
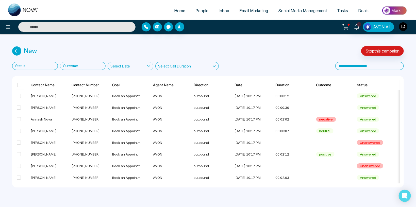
click at [401, 27] on img "button" at bounding box center [403, 26] width 9 height 9
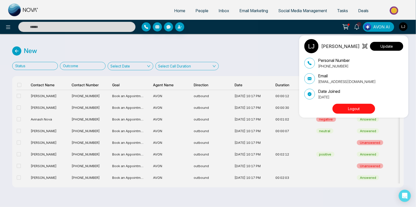
click at [390, 44] on button "Update" at bounding box center [386, 46] width 33 height 9
select select "***"
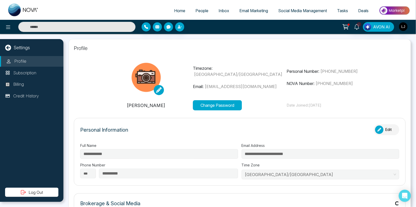
type input "*"
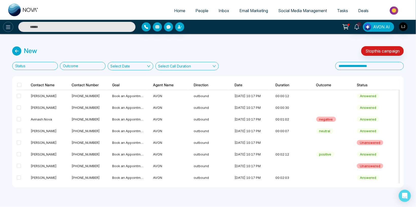
click at [9, 25] on icon at bounding box center [8, 27] width 6 height 6
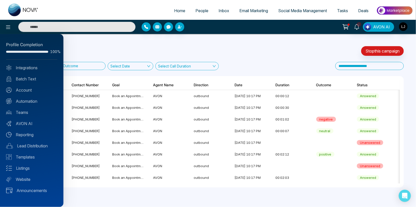
click at [27, 87] on link "Account" at bounding box center [31, 90] width 51 height 6
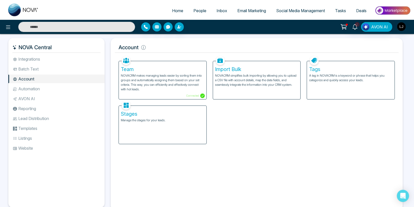
click at [363, 61] on div "Tags A tag in NOVACRM is a keyword or phrase that helps you categorize and quic…" at bounding box center [351, 80] width 88 height 39
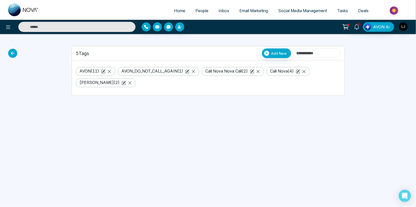
click at [162, 72] on link "AVON_DO_NOT_CALL_AGAIN ( 1 )" at bounding box center [153, 71] width 62 height 5
click at [200, 7] on link "People" at bounding box center [202, 11] width 23 height 10
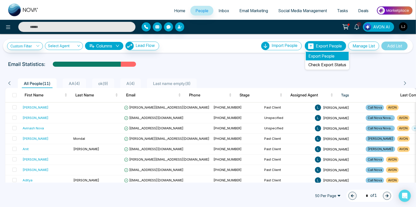
click at [318, 58] on li "Export People" at bounding box center [327, 56] width 43 height 9
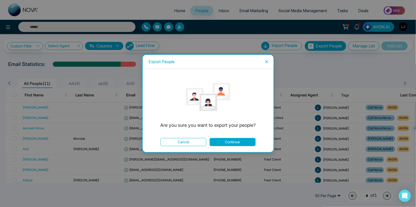
click at [234, 143] on button "Continue" at bounding box center [233, 142] width 46 height 8
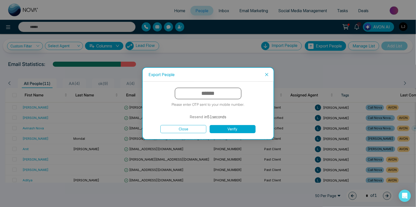
click at [270, 76] on span "Close" at bounding box center [267, 75] width 14 height 14
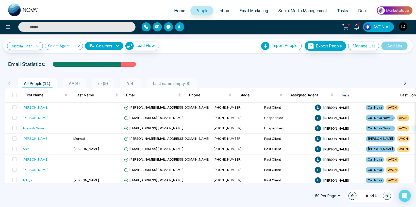
click at [405, 26] on img "button" at bounding box center [403, 26] width 9 height 9
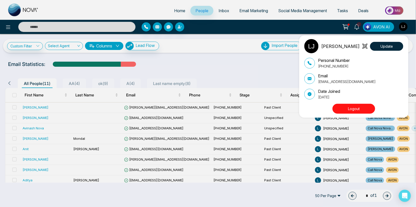
click at [238, 60] on div "[PERSON_NAME] Update Personal Number [PHONE_NUMBER] Email [EMAIL_ADDRESS][DOMAI…" at bounding box center [208, 103] width 416 height 207
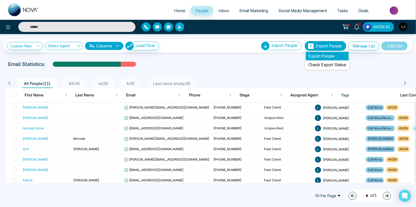
click at [315, 54] on li "Export People" at bounding box center [327, 56] width 43 height 9
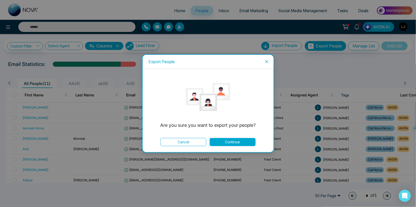
click at [227, 144] on button "Continue" at bounding box center [233, 142] width 46 height 8
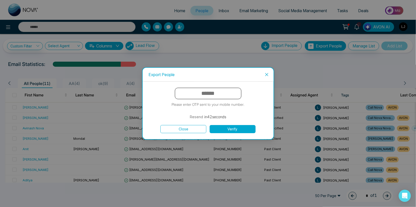
click at [208, 97] on input "text" at bounding box center [208, 93] width 67 height 11
type input "******"
click at [242, 133] on button "Verify" at bounding box center [233, 129] width 46 height 8
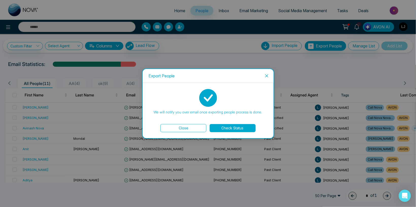
click at [189, 128] on button "Close" at bounding box center [184, 128] width 46 height 8
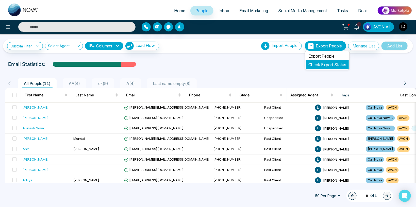
click at [315, 67] on link "Check Export Status" at bounding box center [328, 64] width 38 height 5
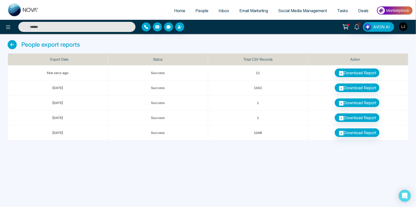
click at [402, 28] on img "button" at bounding box center [403, 26] width 9 height 9
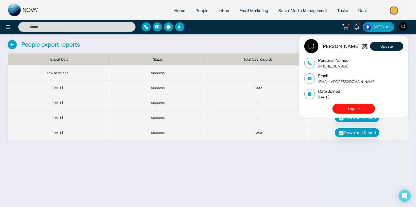
click at [132, 9] on div "[PERSON_NAME] Update Personal Number [PHONE_NUMBER] Email [EMAIL_ADDRESS][DOMAI…" at bounding box center [208, 103] width 416 height 207
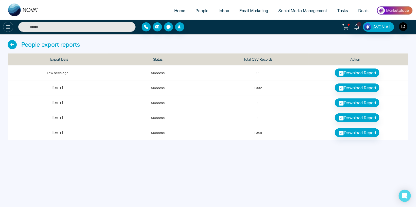
click at [7, 28] on icon at bounding box center [8, 27] width 6 height 6
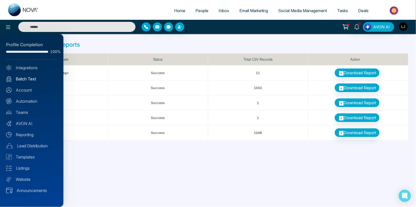
click at [25, 80] on link "Batch Text" at bounding box center [31, 79] width 51 height 6
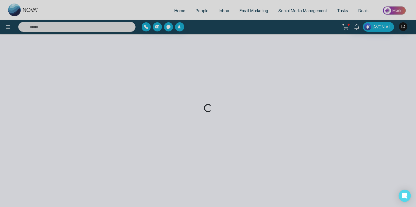
click at [405, 27] on div "Loading..." at bounding box center [208, 103] width 416 height 207
click at [402, 27] on div "Loading..." at bounding box center [208, 103] width 416 height 207
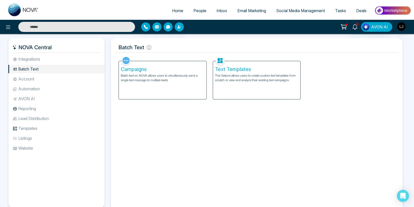
click at [74, 13] on ul "Home People Inbox Email Marketing Social Media Management Tasks Deals" at bounding box center [228, 11] width 368 height 14
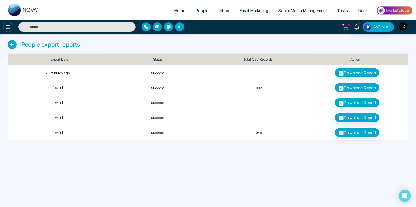
click at [9, 26] on icon at bounding box center [8, 27] width 6 height 6
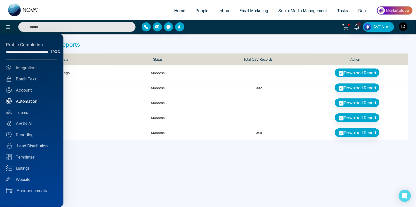
click at [26, 99] on link "Automation" at bounding box center [31, 101] width 51 height 6
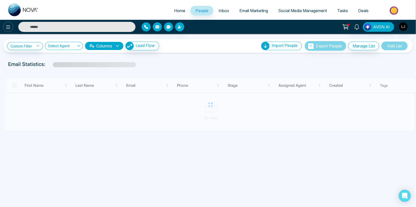
click at [10, 27] on icon at bounding box center [8, 27] width 6 height 6
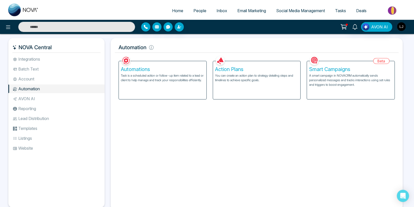
click at [32, 68] on li "Batch Text" at bounding box center [56, 69] width 96 height 9
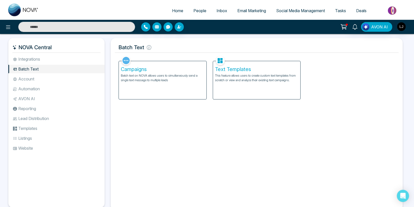
click at [161, 78] on p "Batch text on NOVA allows users to simultaneously send a single text message to…" at bounding box center [163, 77] width 84 height 9
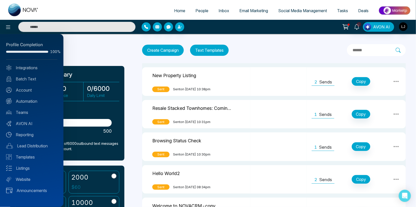
drag, startPoint x: 402, startPoint y: 25, endPoint x: 401, endPoint y: 28, distance: 3.1
click at [402, 25] on div at bounding box center [208, 103] width 416 height 207
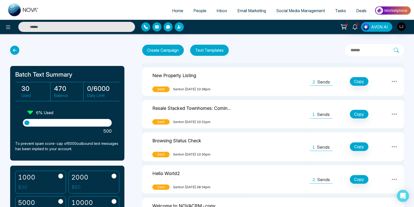
click at [403, 21] on div "1 AVON AI" at bounding box center [207, 27] width 414 height 14
click at [402, 24] on img "button" at bounding box center [401, 26] width 9 height 9
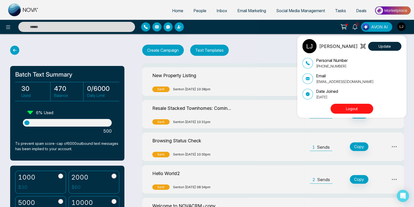
click at [351, 109] on button "Logout" at bounding box center [352, 109] width 43 height 10
